Goal: Task Accomplishment & Management: Manage account settings

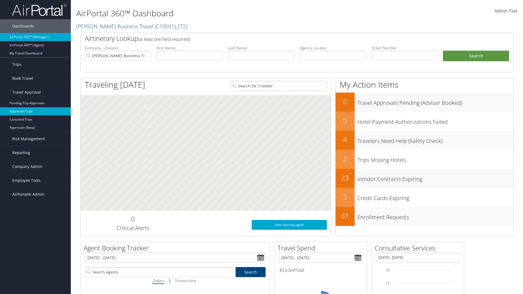
click at [35, 111] on link "Approved Trips" at bounding box center [35, 111] width 71 height 8
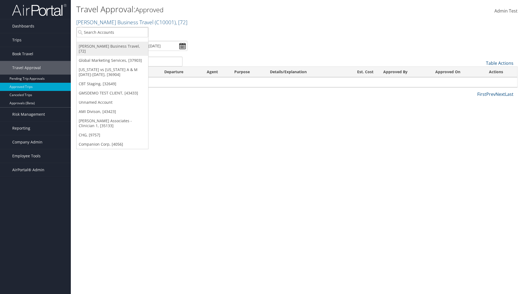
click at [112, 46] on link "[PERSON_NAME] Business Travel, [72]" at bounding box center [112, 49] width 72 height 14
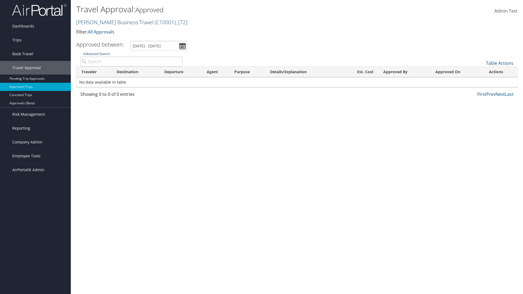
click at [112, 22] on link "Christopherson Business Travel ( C10001 ) , [ 72 ]" at bounding box center [131, 22] width 111 height 7
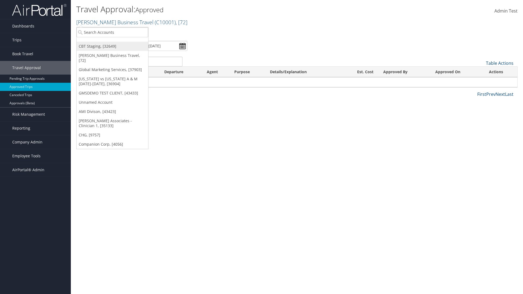
click at [112, 46] on link "CBT Staging, [32649]" at bounding box center [112, 46] width 72 height 9
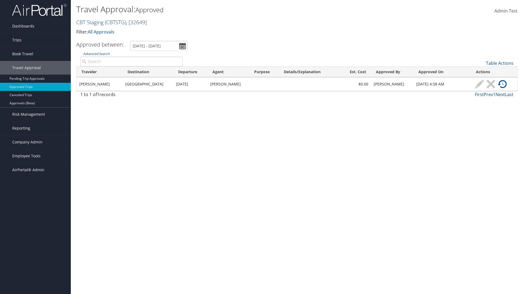
click at [90, 22] on link "CBT Staging ( CBTSTG ) , [ 32649 ]" at bounding box center [111, 22] width 71 height 7
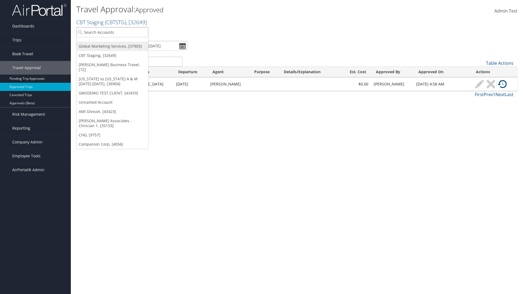
click at [112, 46] on link "Global Marketing Services, [37903]" at bounding box center [112, 46] width 72 height 9
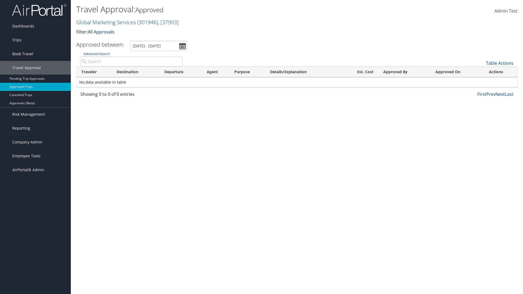
click at [102, 32] on link "All Approvals" at bounding box center [101, 32] width 27 height 6
click at [125, 40] on link "My Approvals" at bounding box center [125, 40] width 72 height 9
click at [94, 72] on th "Traveler" at bounding box center [93, 72] width 35 height 11
click at [135, 72] on th "Destination" at bounding box center [136, 72] width 48 height 11
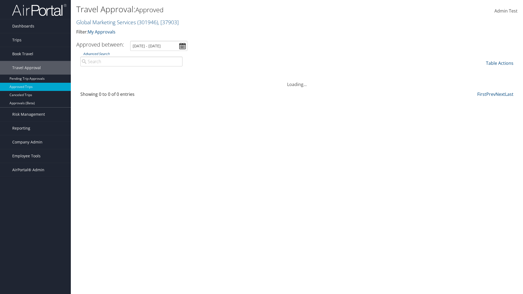
click at [135, 72] on th "Destination" at bounding box center [136, 72] width 48 height 11
click at [180, 72] on th "Departure" at bounding box center [180, 72] width 42 height 11
click at [359, 72] on th "Est. Cost" at bounding box center [359, 72] width 37 height 11
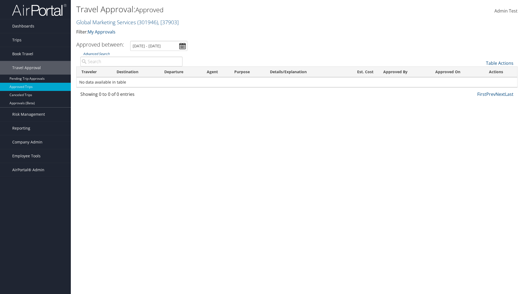
click at [359, 72] on th "Est. Cost" at bounding box center [359, 72] width 37 height 11
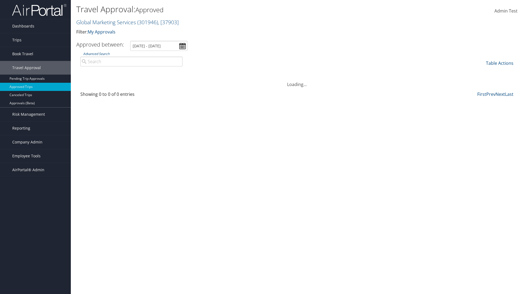
click at [404, 72] on th "Approved By" at bounding box center [404, 72] width 52 height 11
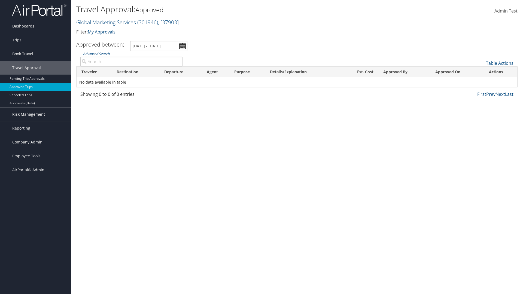
click at [404, 72] on th "Approved By" at bounding box center [404, 72] width 52 height 11
click at [457, 72] on th "Approved On" at bounding box center [457, 72] width 54 height 11
click at [499, 63] on link "Table Actions" at bounding box center [499, 63] width 27 height 6
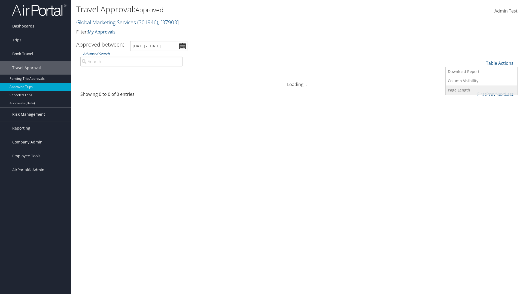
click at [481, 90] on link "Page Length" at bounding box center [481, 89] width 72 height 9
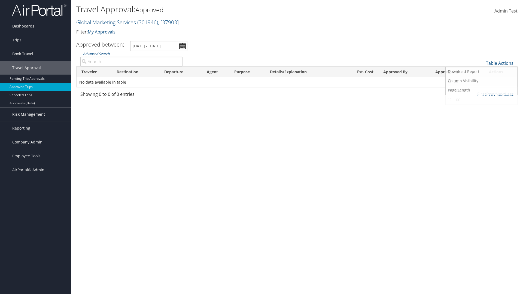
click at [481, 81] on link "25" at bounding box center [481, 81] width 72 height 9
